Goal: Find specific page/section: Find specific page/section

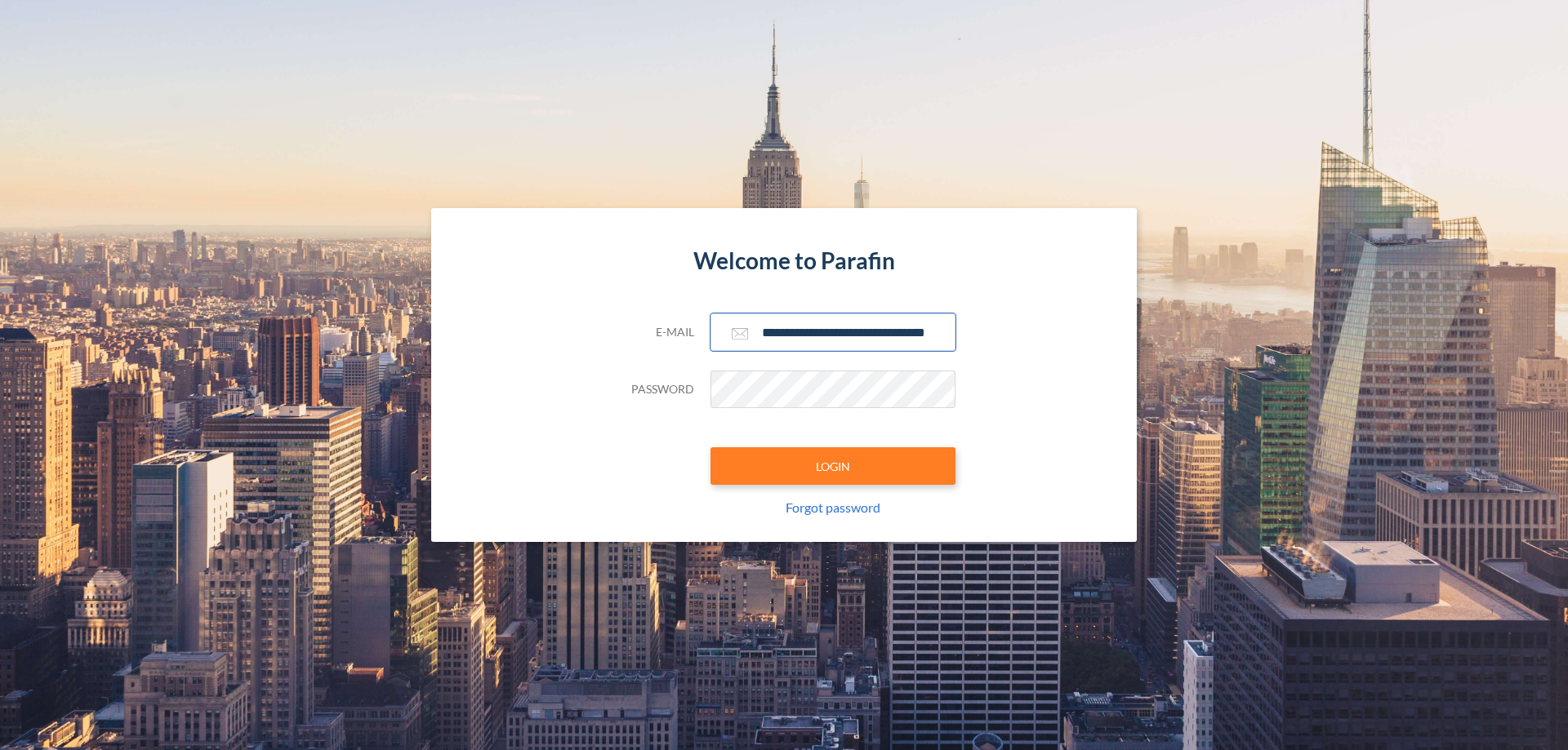
type input "**********"
click at [833, 466] on button "LOGIN" at bounding box center [833, 465] width 245 height 37
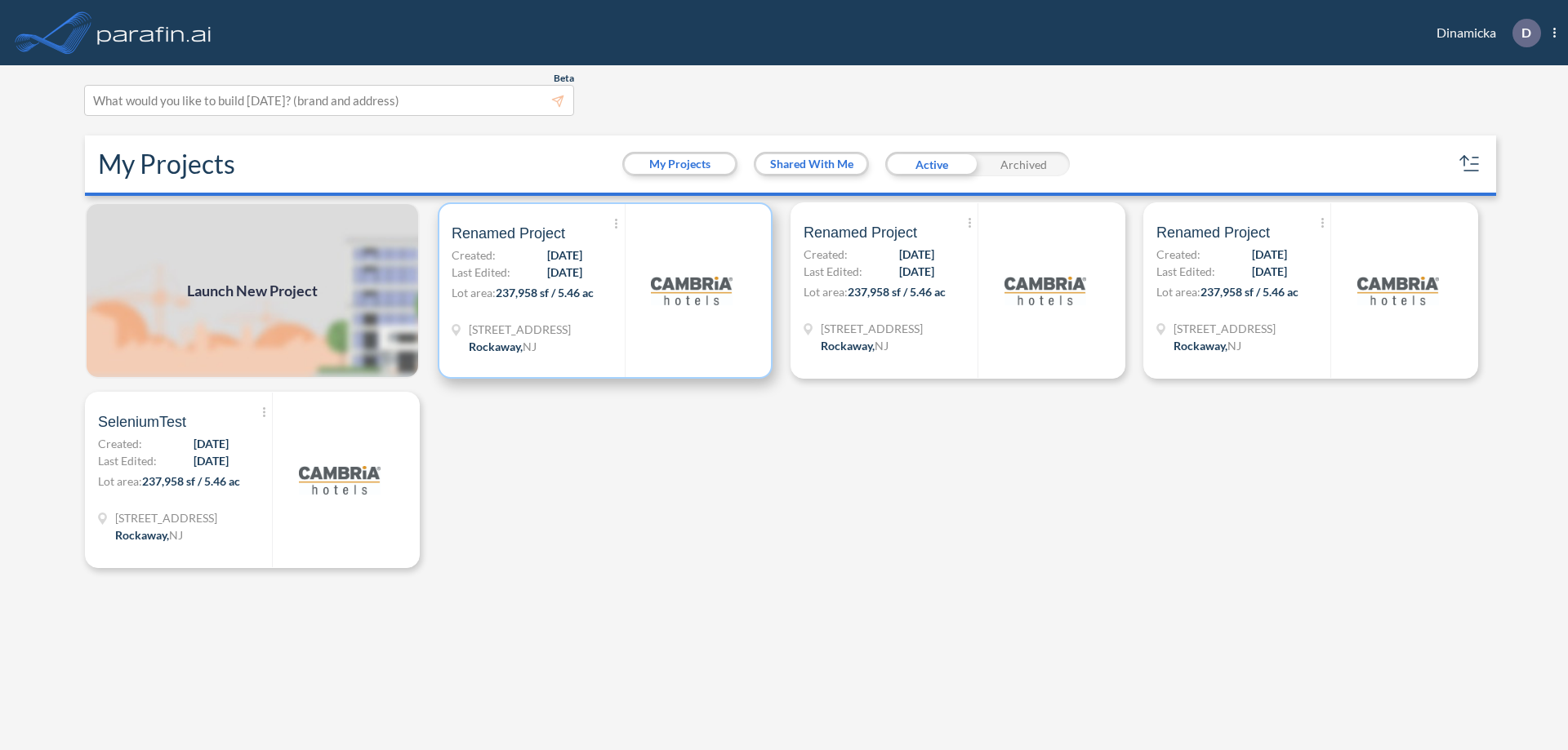
scroll to position [4, 0]
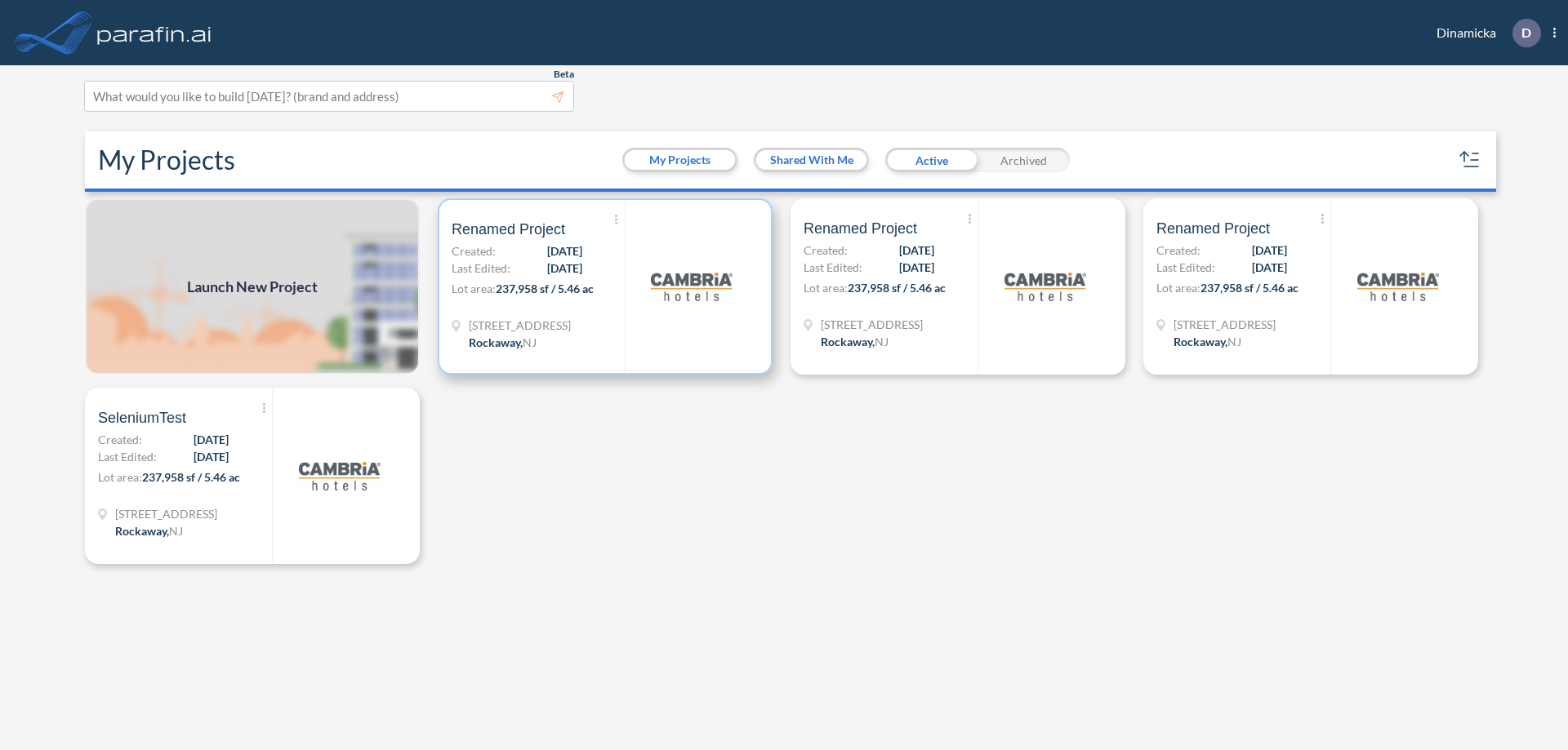
click at [605, 286] on p "Lot area: 237,958 sf / 5.46 ac" at bounding box center [538, 291] width 173 height 24
